Goal: Book appointment/travel/reservation

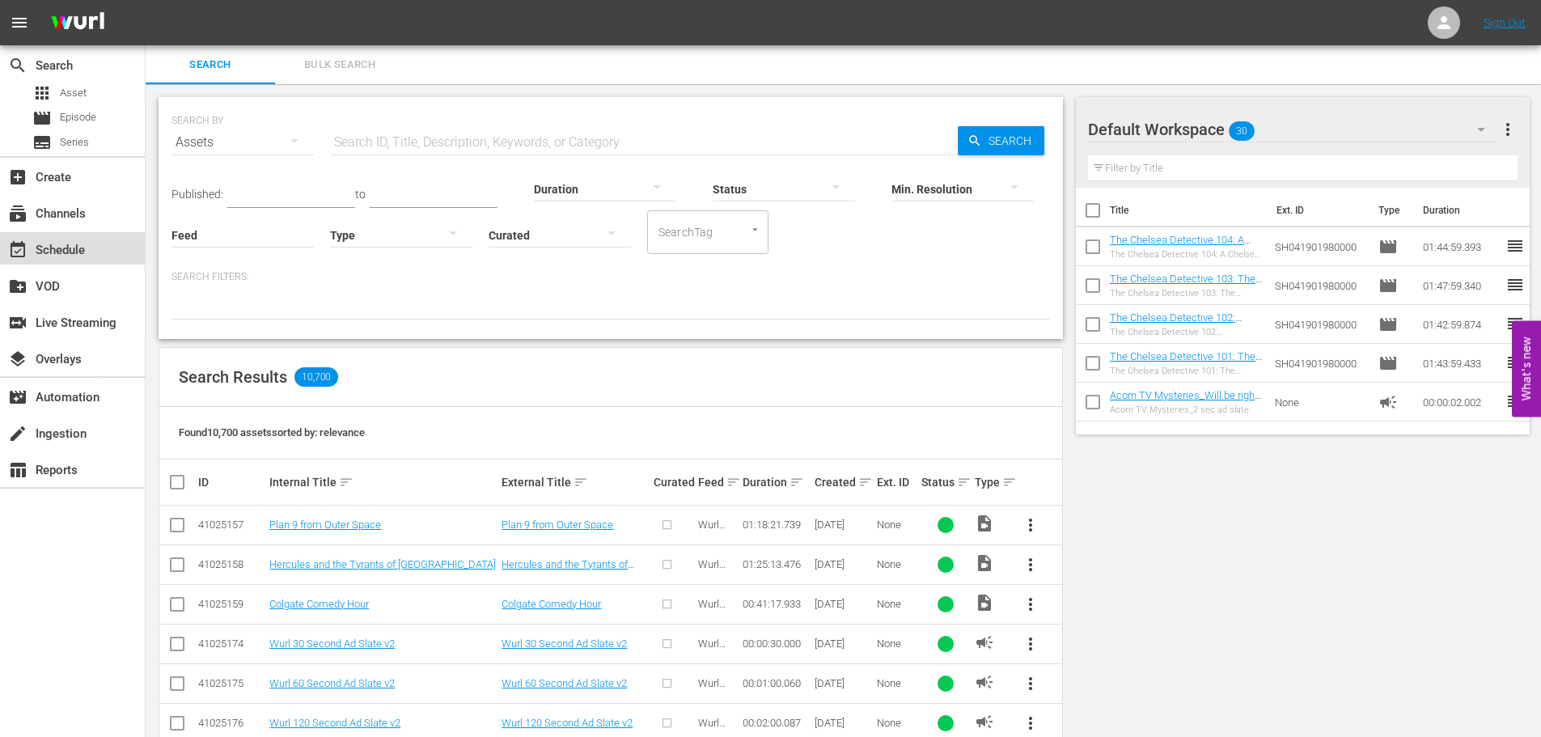
click at [87, 240] on div "event_available Schedule" at bounding box center [45, 247] width 91 height 15
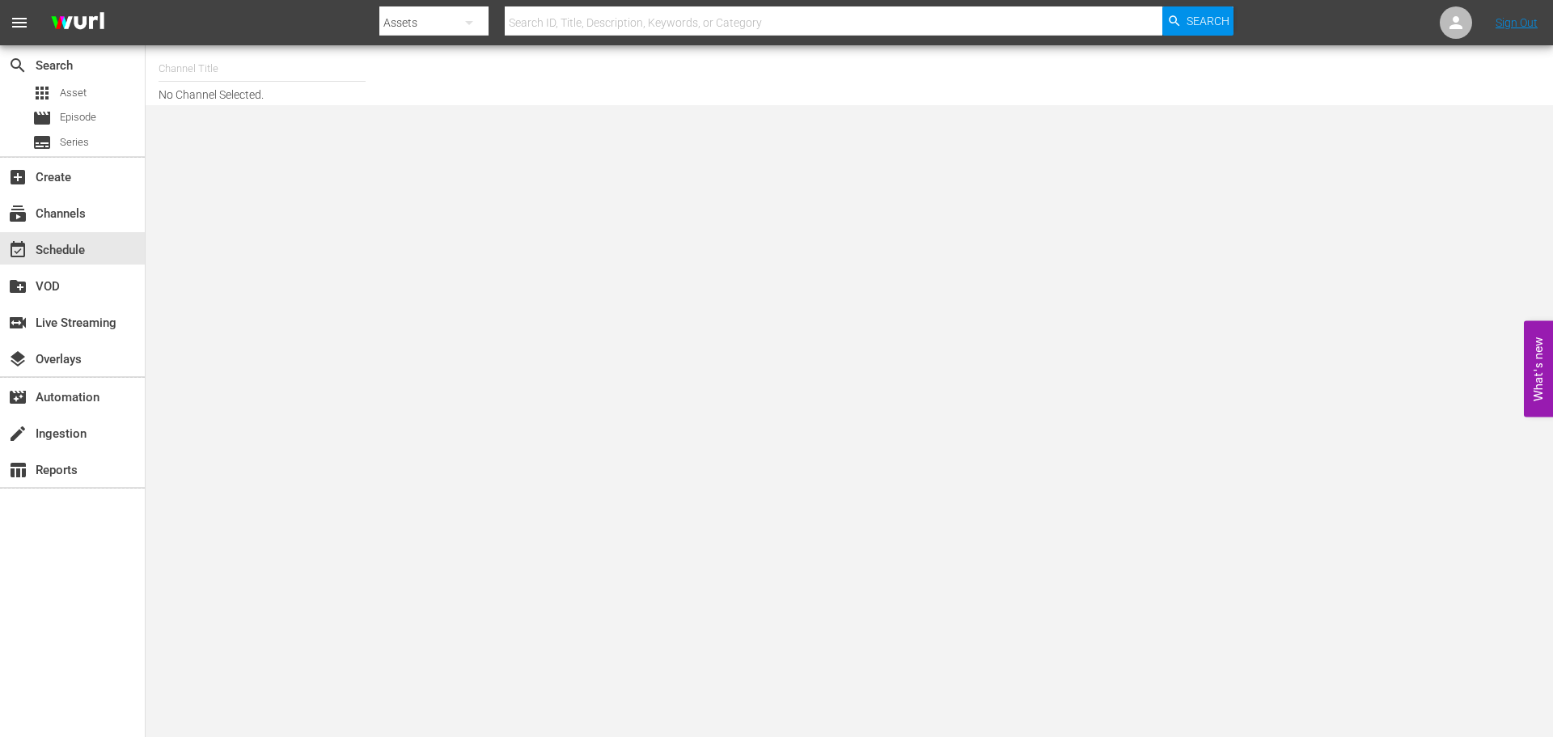
click at [249, 74] on input "text" at bounding box center [262, 68] width 207 height 39
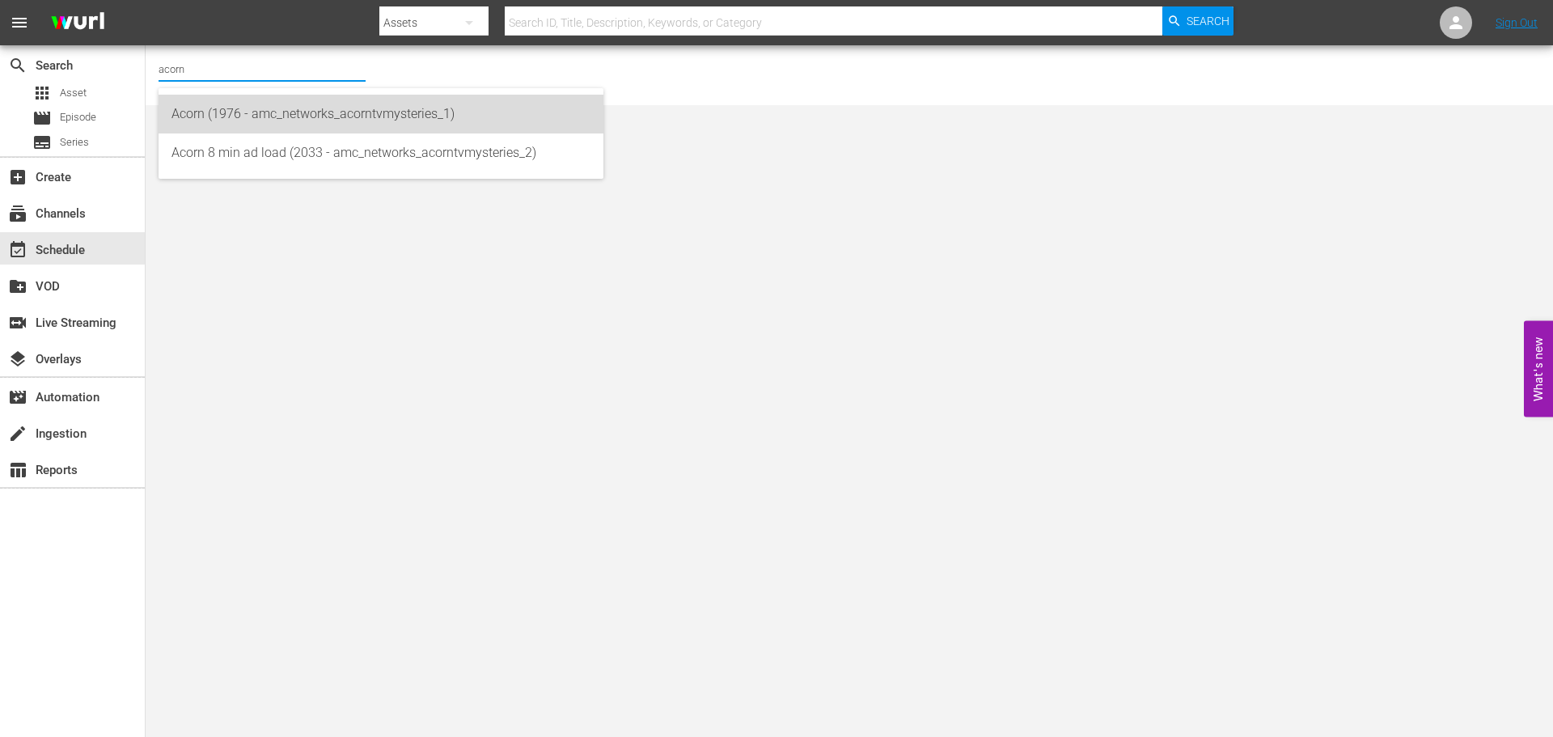
click at [252, 116] on div "Acorn (1976 - amc_networks_acorntvmysteries_1)" at bounding box center [380, 114] width 419 height 39
type input "Acorn (1976 - amc_networks_acorntvmysteries_1)"
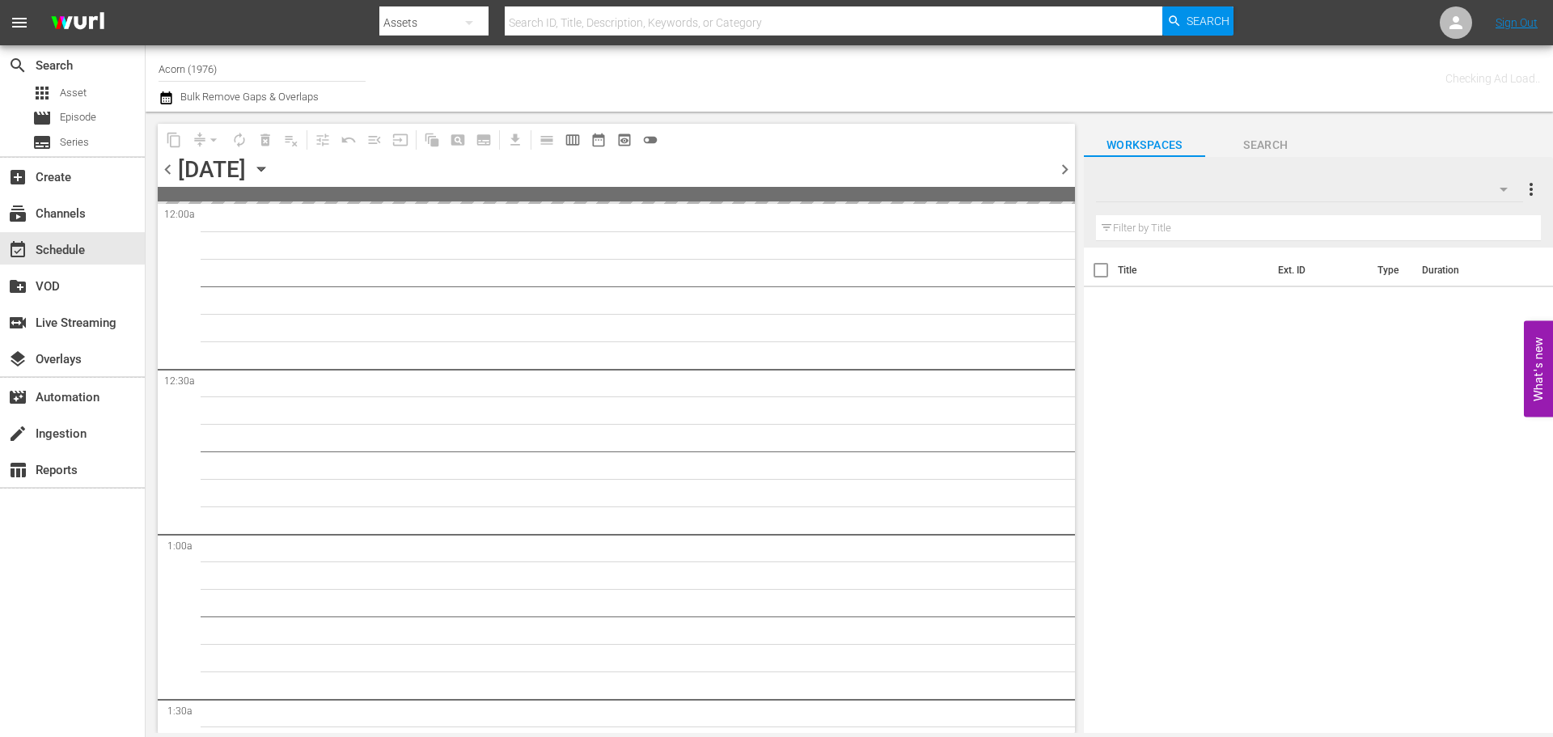
click at [270, 175] on icon "button" at bounding box center [261, 169] width 18 height 18
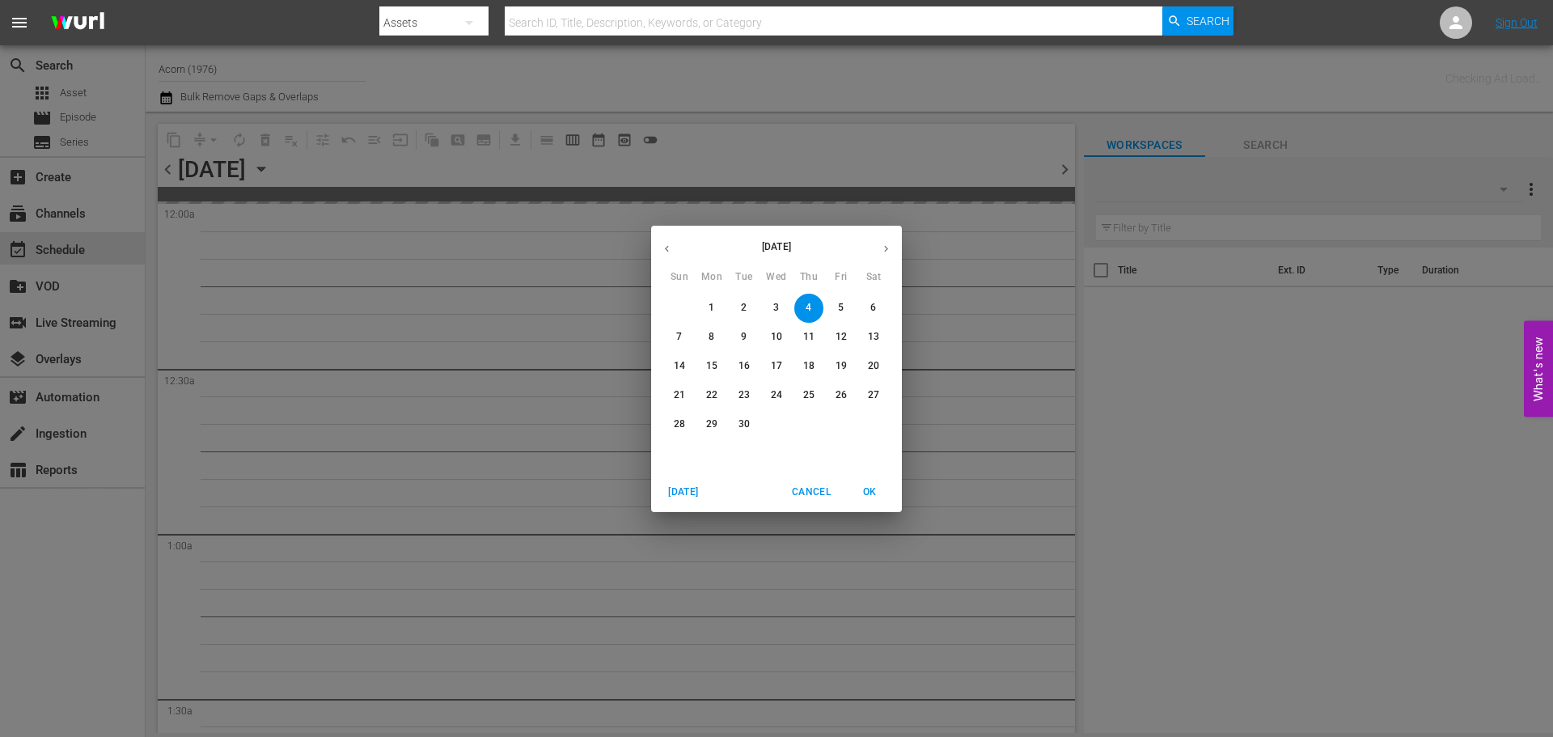
click at [712, 426] on p "29" at bounding box center [711, 424] width 11 height 14
